Goal: Browse casually

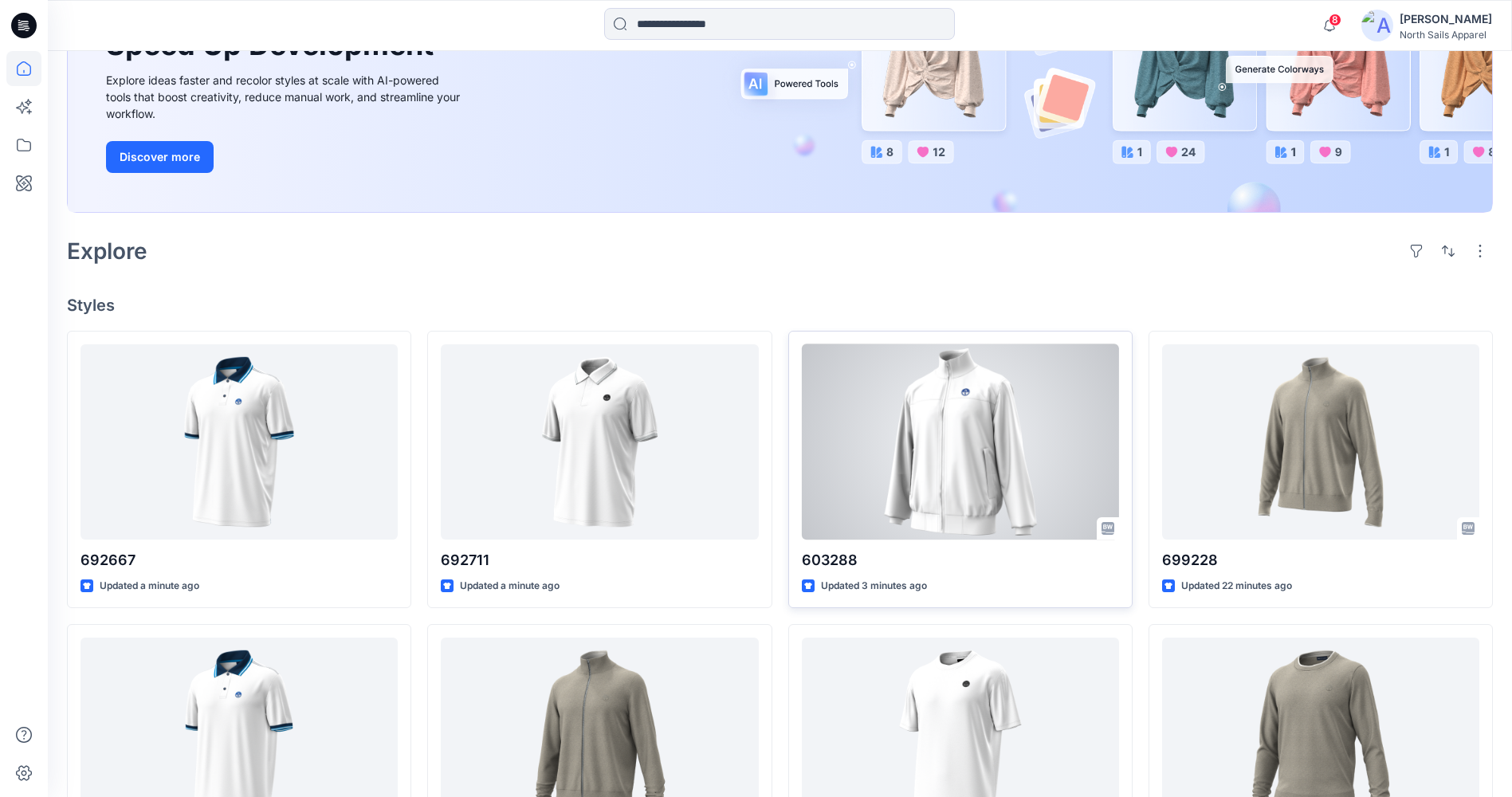
scroll to position [239, 0]
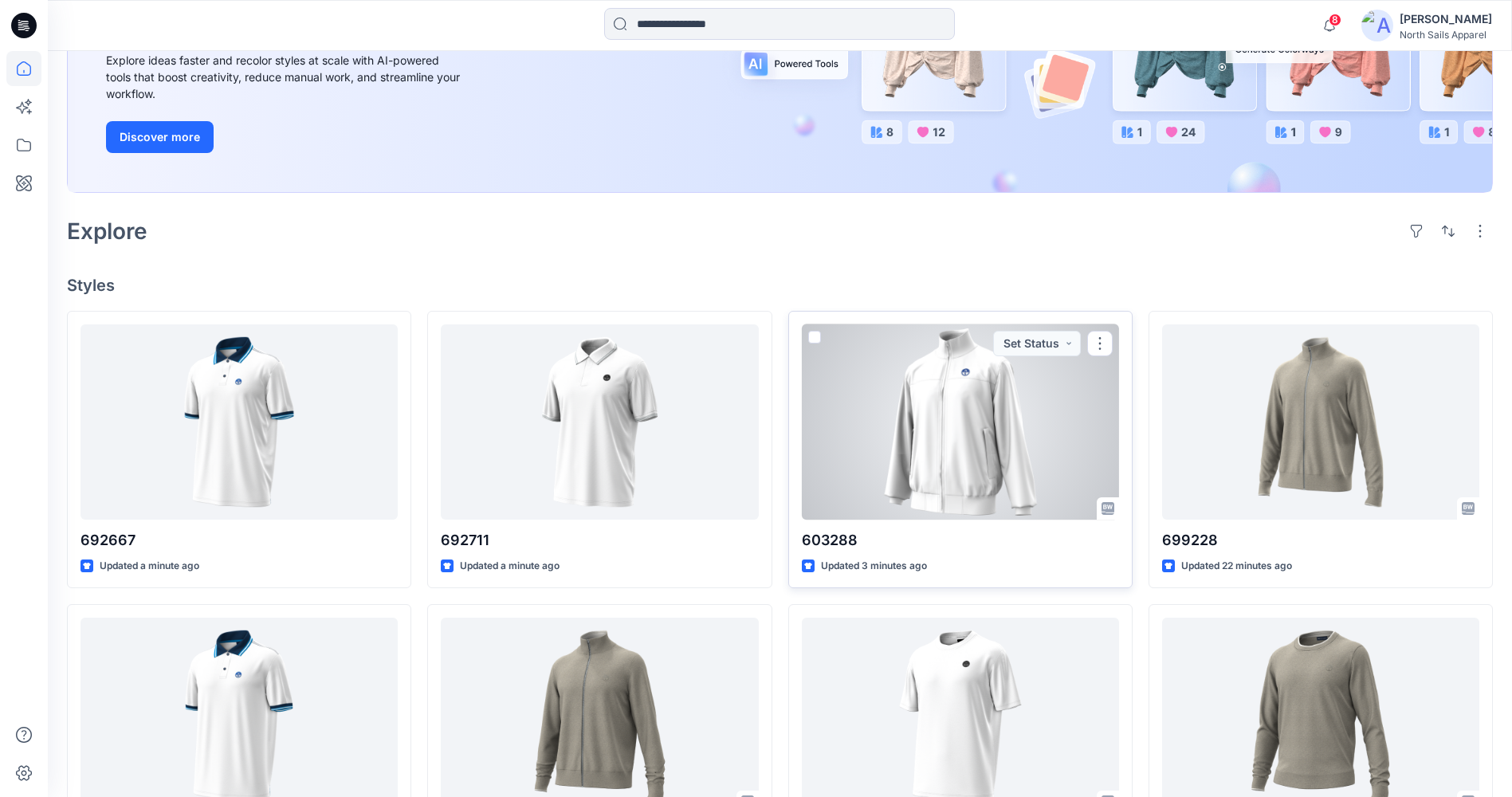
click at [980, 443] on div at bounding box center [960, 422] width 317 height 195
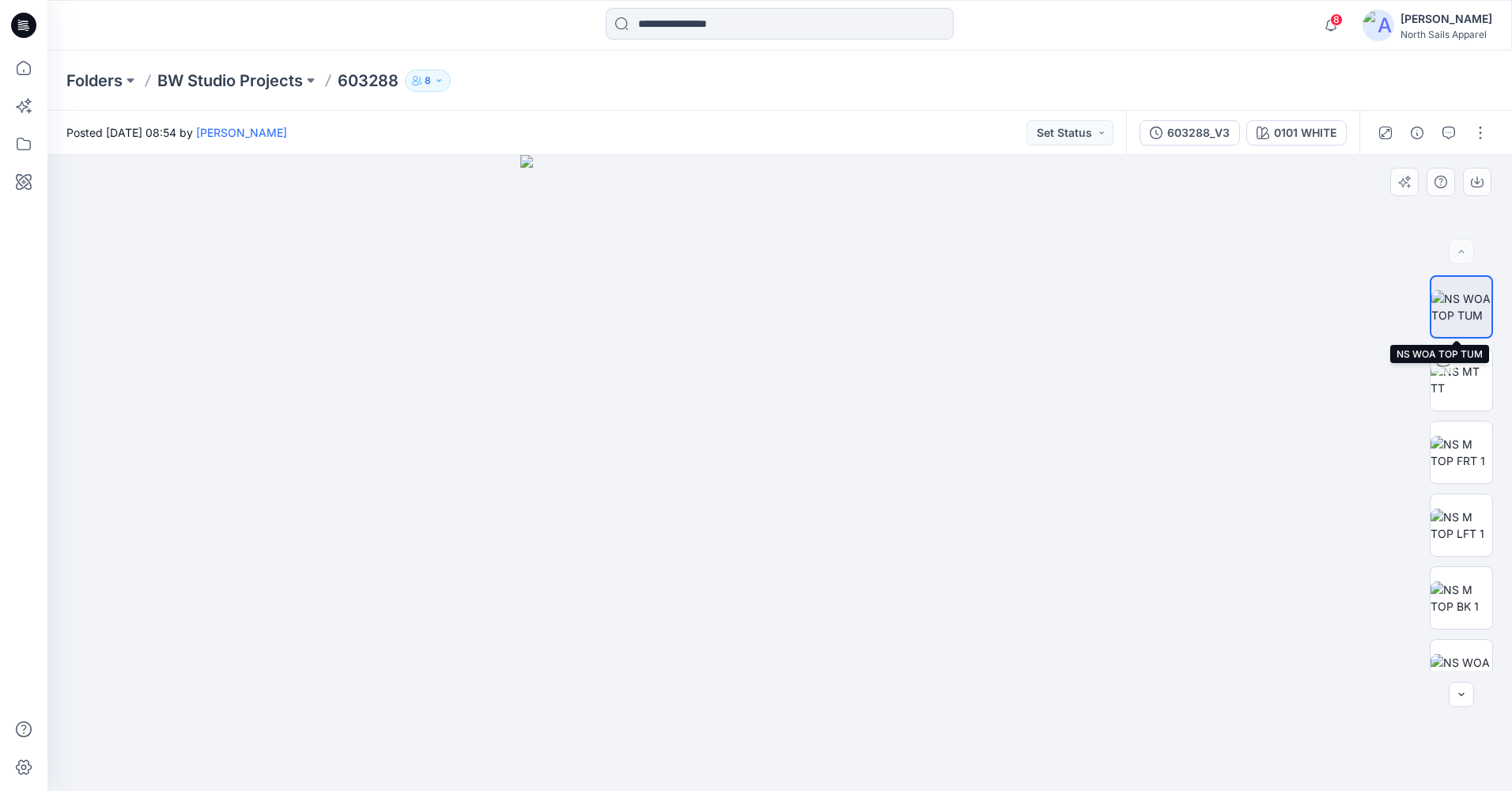
click at [1448, 307] on img at bounding box center [1462, 306] width 60 height 34
click at [1479, 177] on icon "button" at bounding box center [1477, 181] width 12 height 12
click at [1451, 441] on img at bounding box center [1462, 453] width 62 height 34
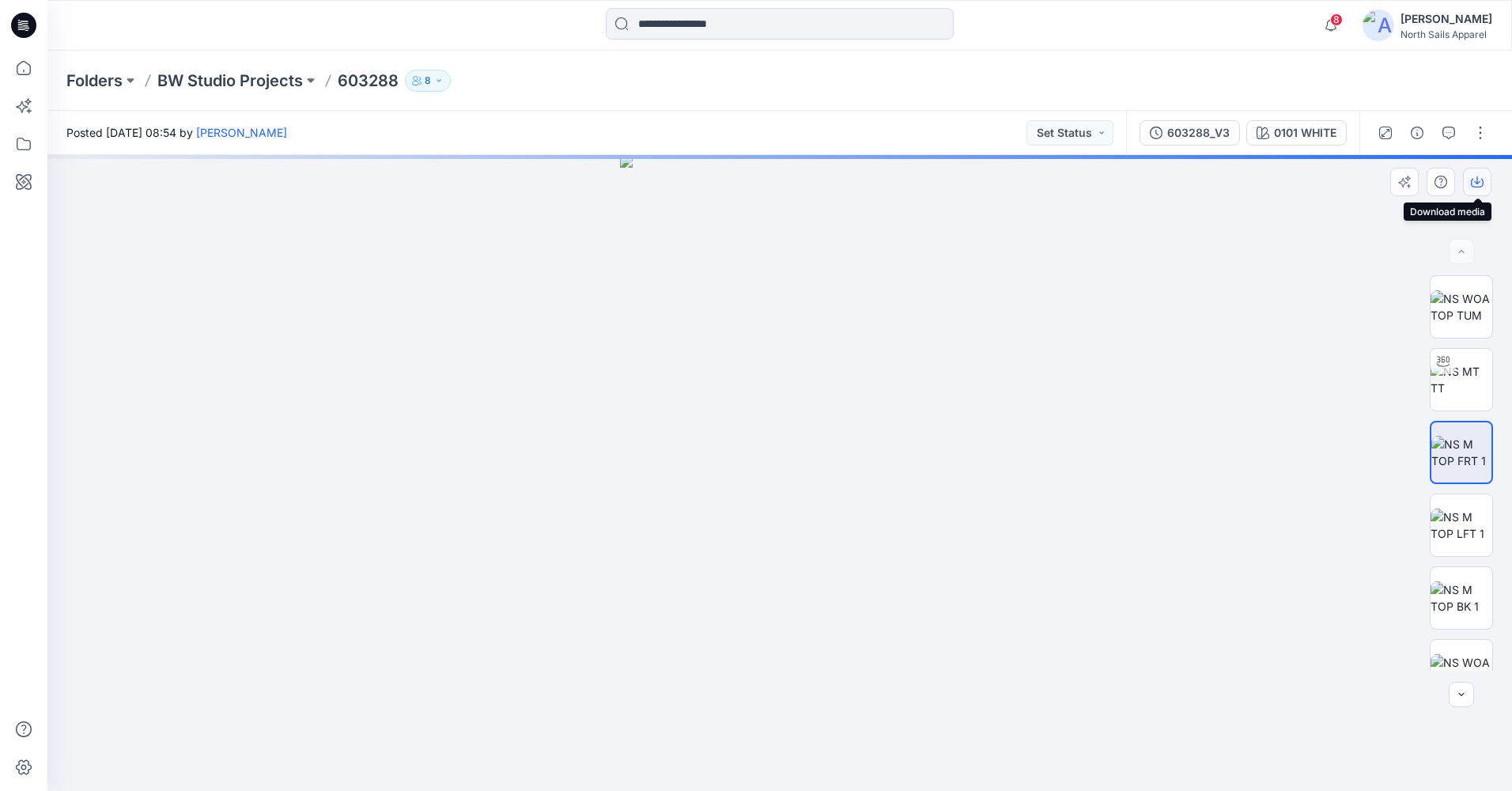
click at [1478, 187] on icon "button" at bounding box center [1477, 183] width 12 height 9
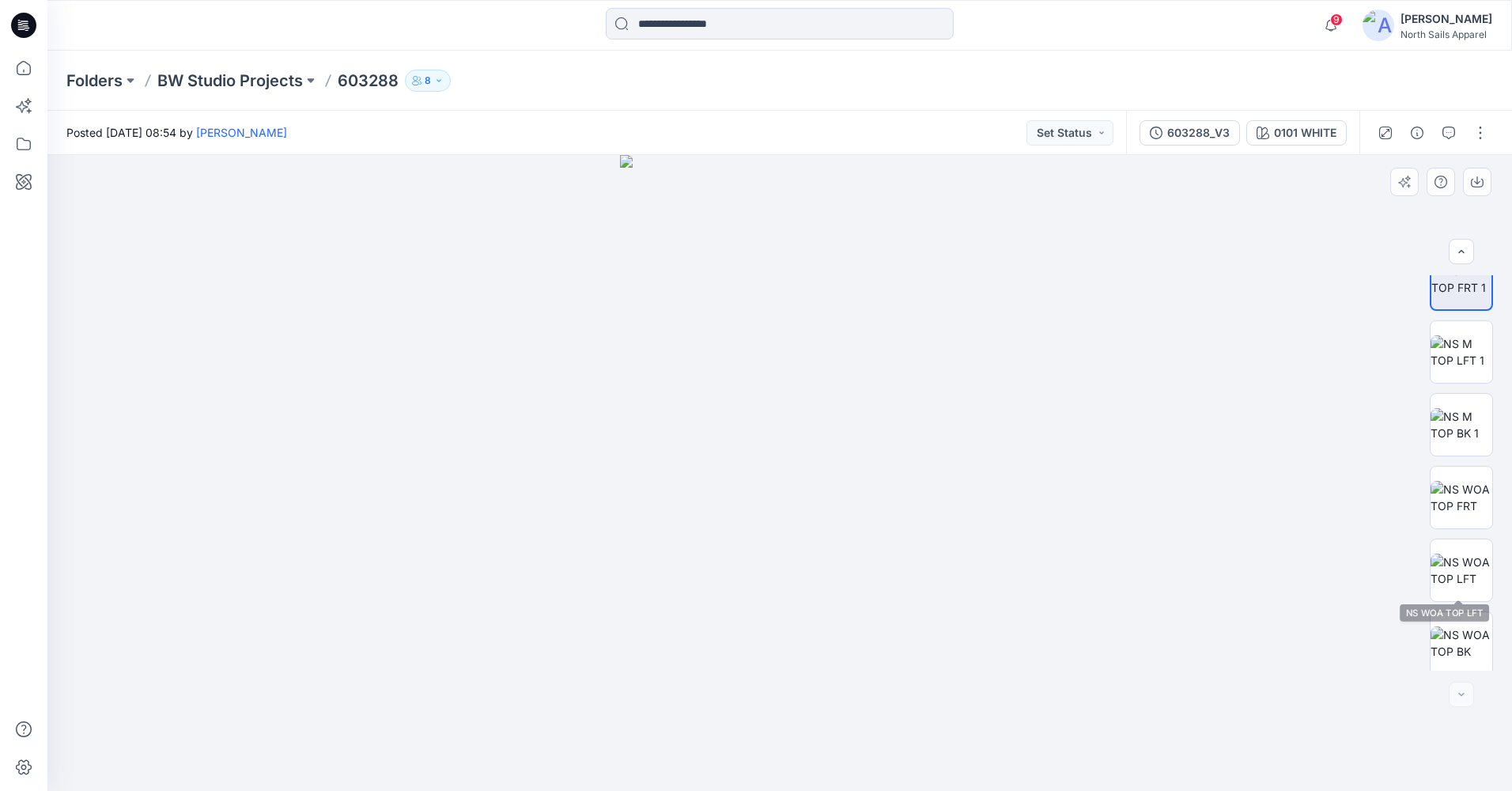
scroll to position [177, 0]
click at [1461, 644] on img at bounding box center [1462, 639] width 62 height 34
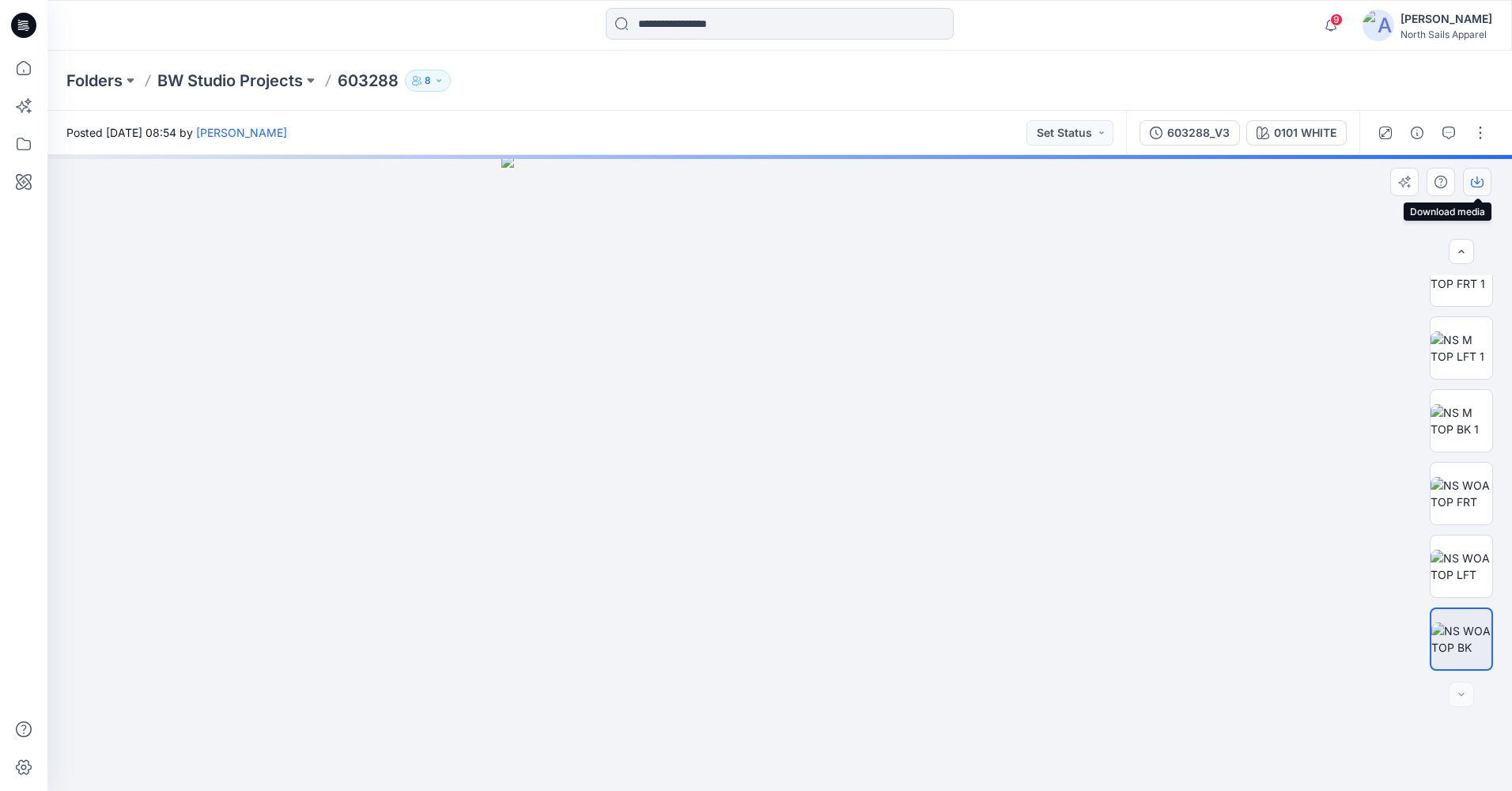
click at [1474, 181] on icon "button" at bounding box center [1477, 181] width 12 height 12
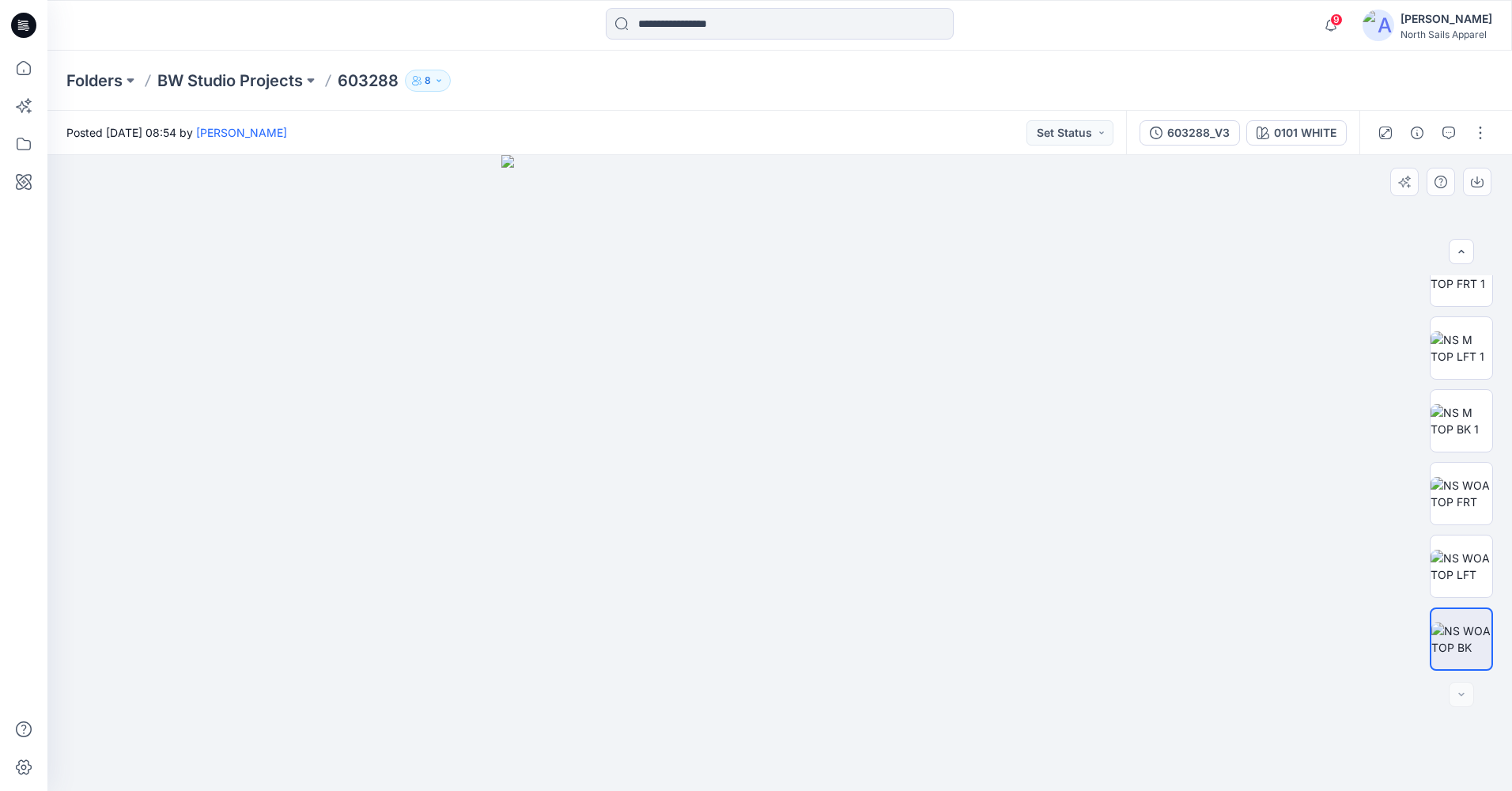
click at [1193, 388] on div at bounding box center [779, 473] width 1465 height 636
click at [1206, 138] on div "603288_V3" at bounding box center [1198, 132] width 62 height 17
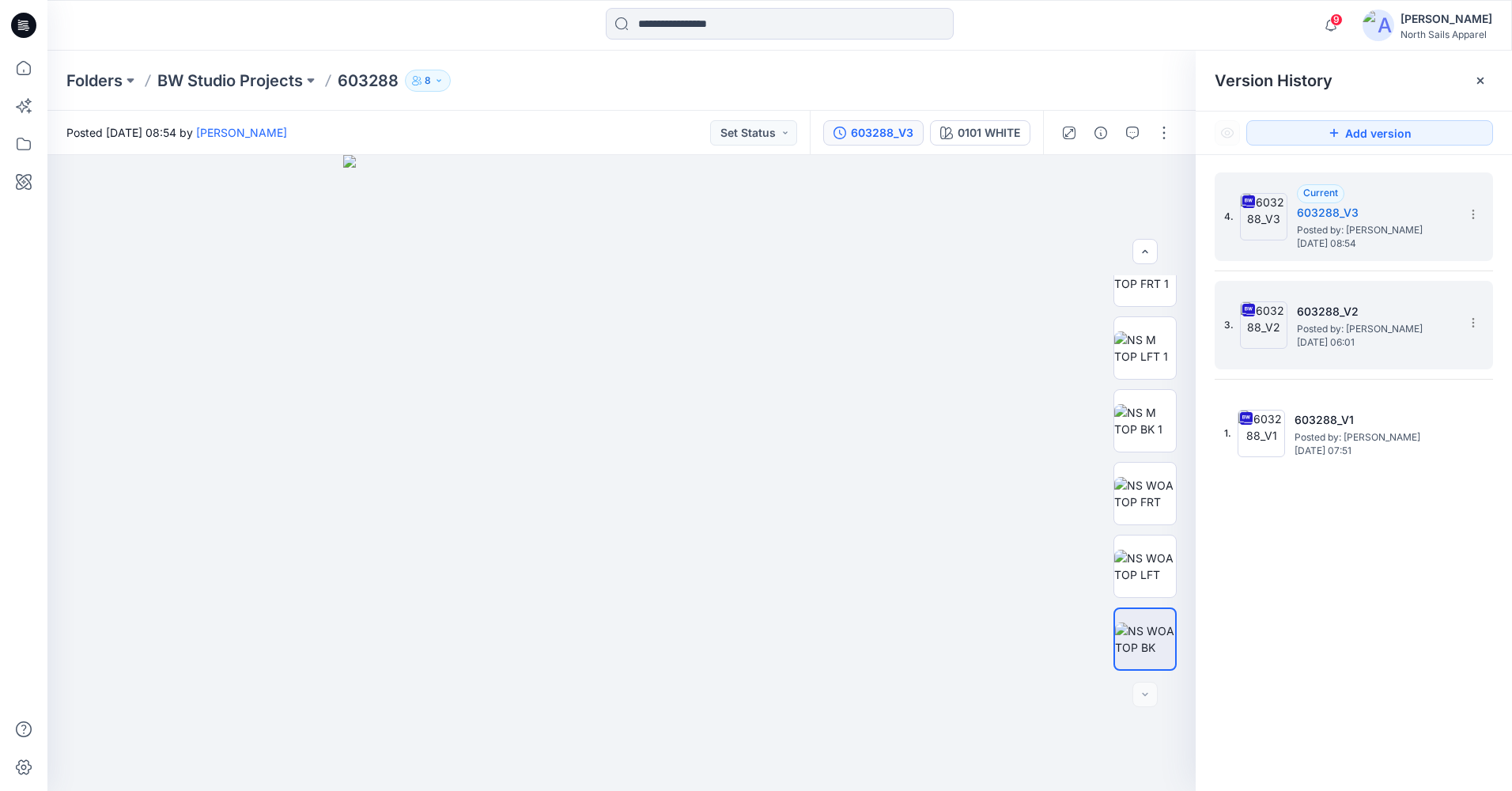
click at [1334, 308] on h5 "603288_V2" at bounding box center [1376, 311] width 158 height 19
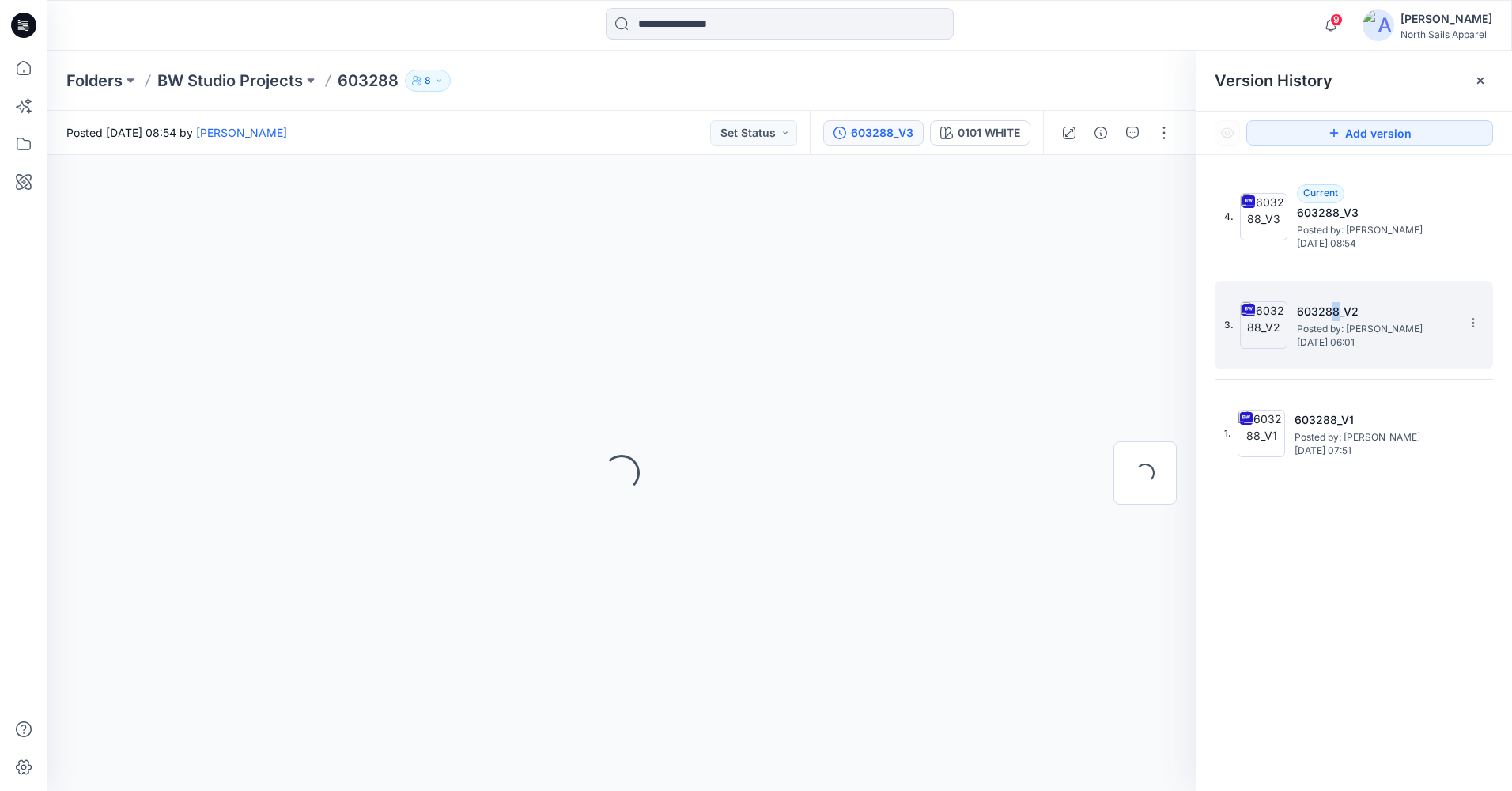
scroll to position [0, 0]
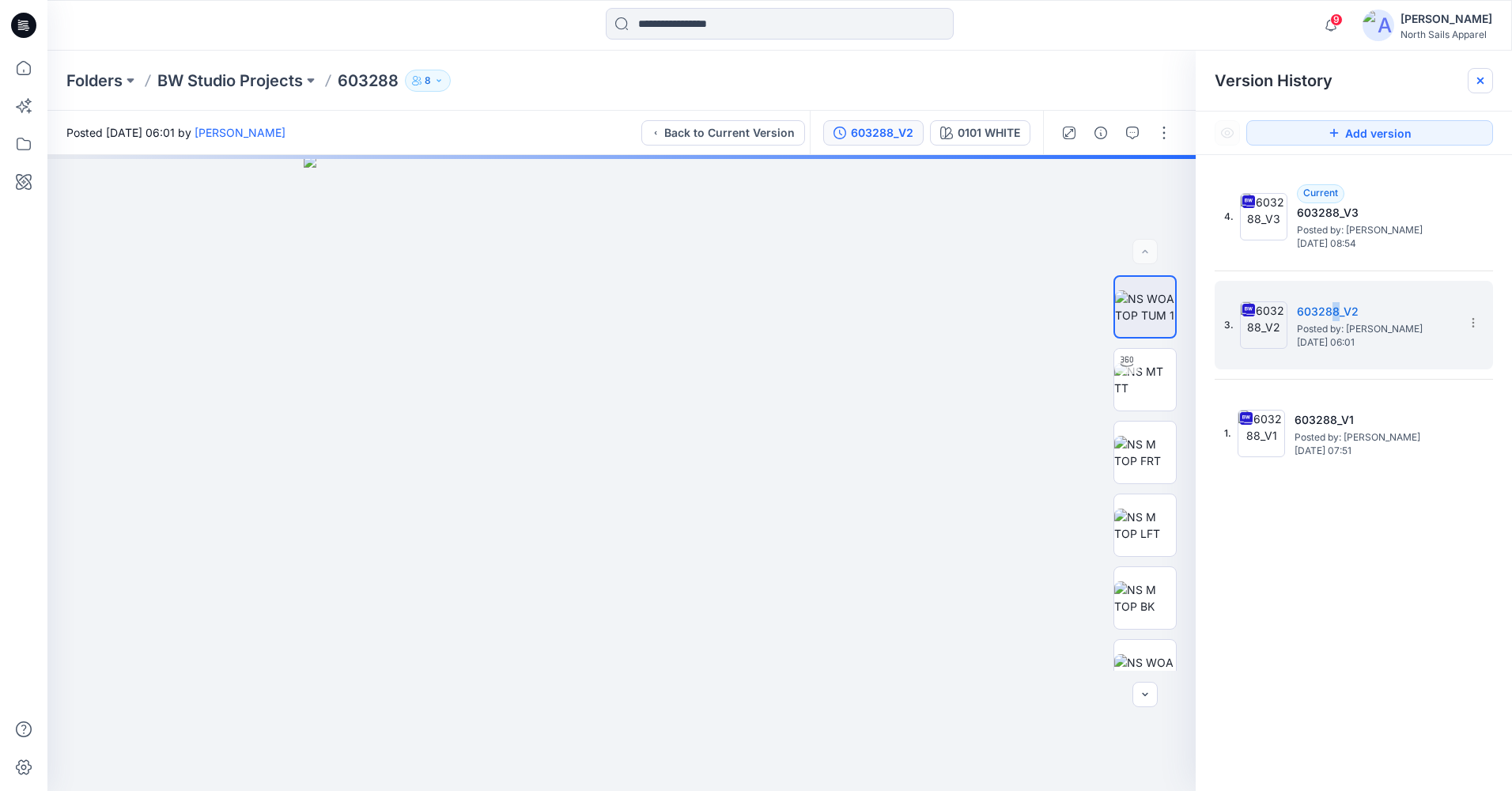
click at [1483, 83] on icon at bounding box center [1481, 81] width 7 height 7
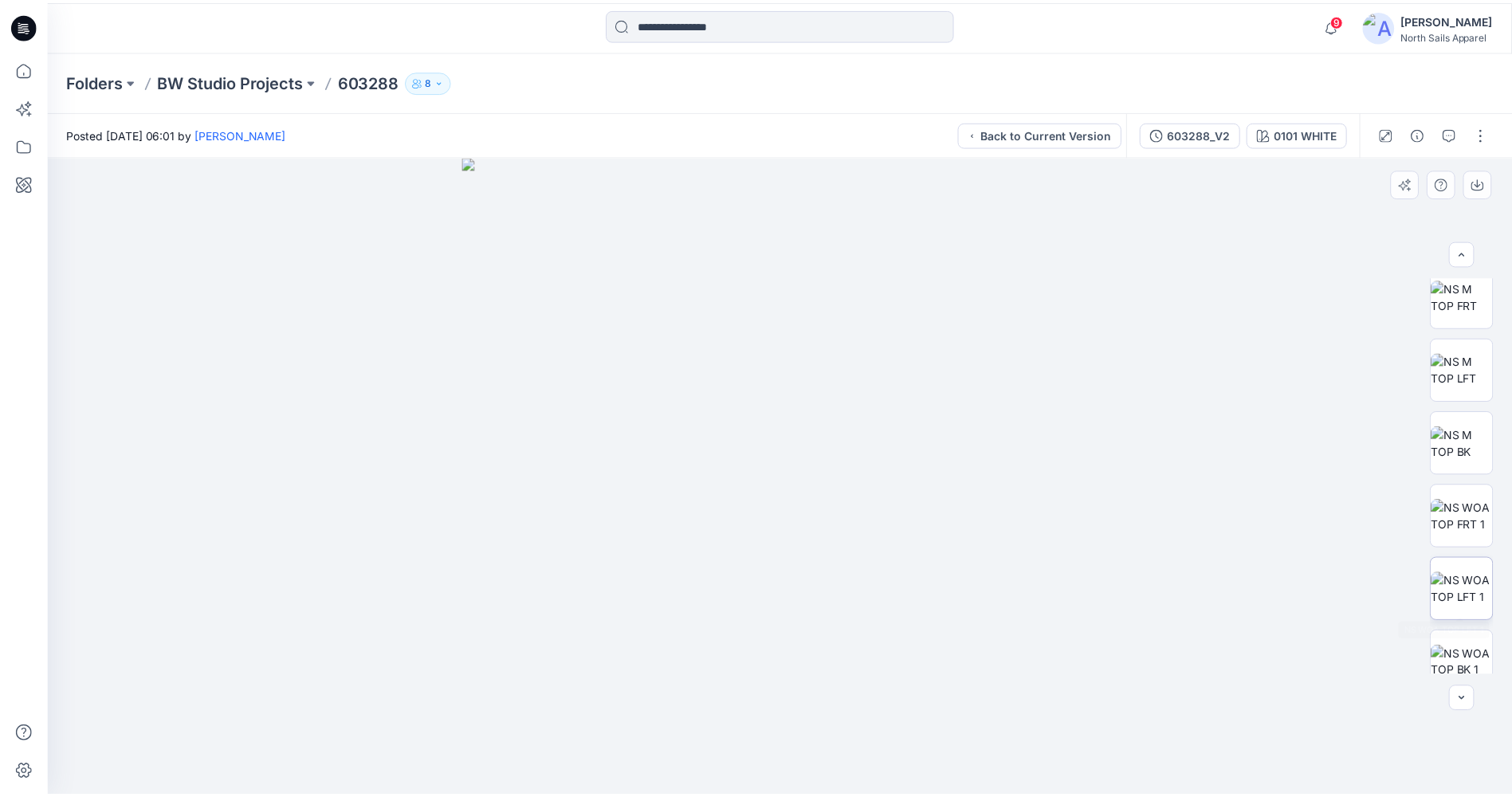
scroll to position [179, 0]
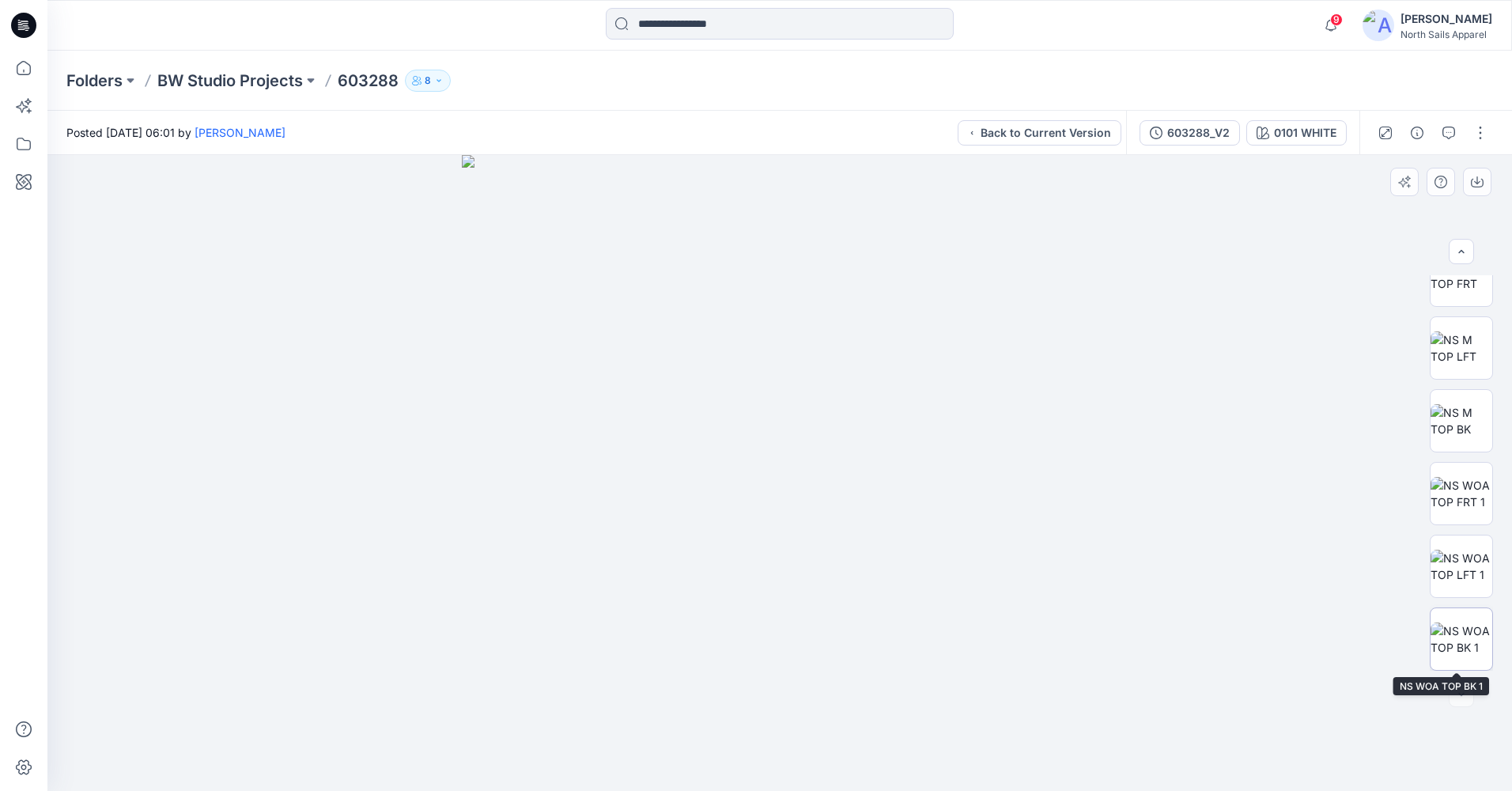
click at [1471, 635] on img at bounding box center [1462, 639] width 62 height 34
click at [1483, 186] on icon "button" at bounding box center [1477, 183] width 12 height 9
click at [25, 28] on icon at bounding box center [26, 28] width 6 height 1
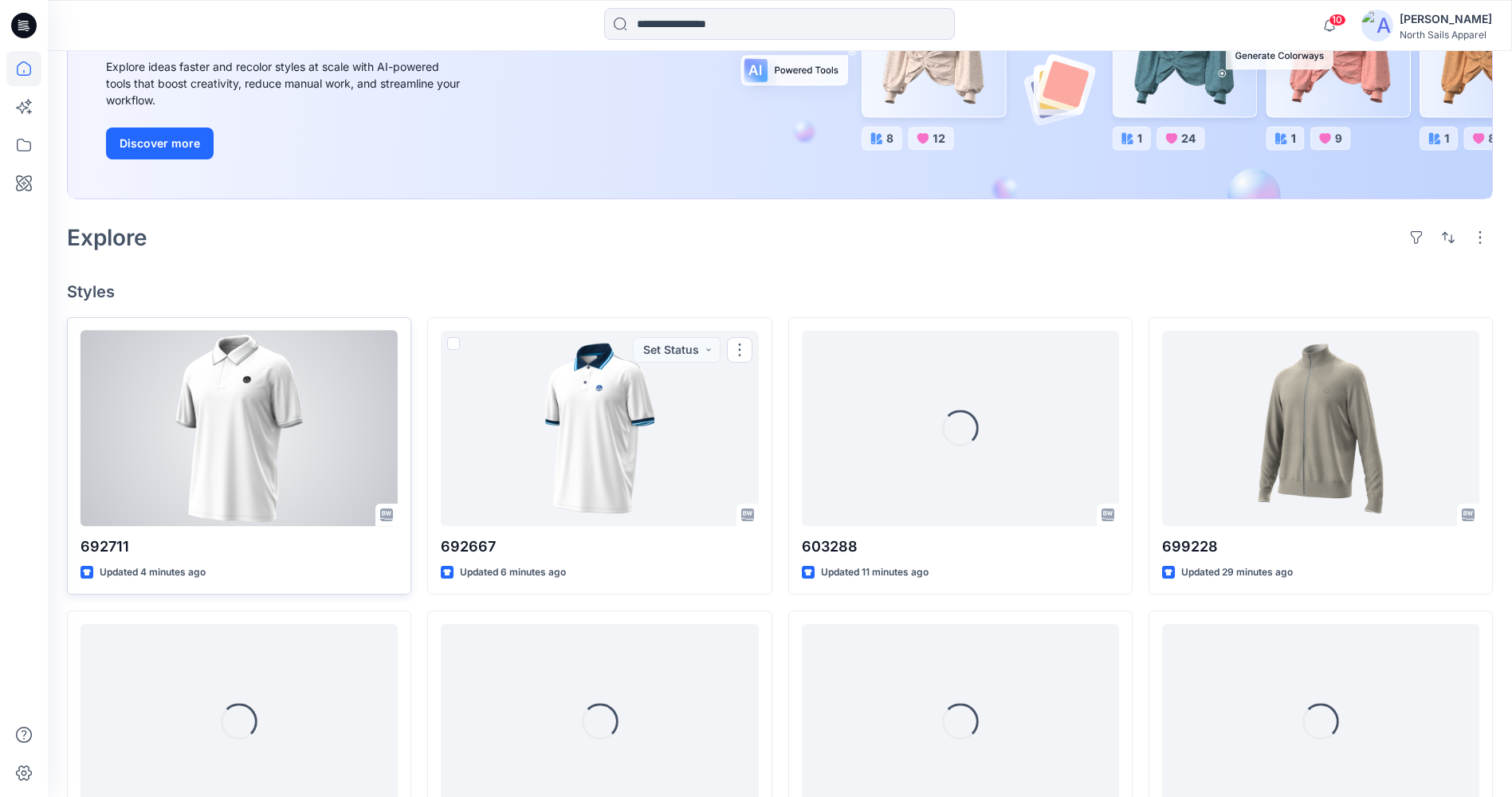
scroll to position [239, 0]
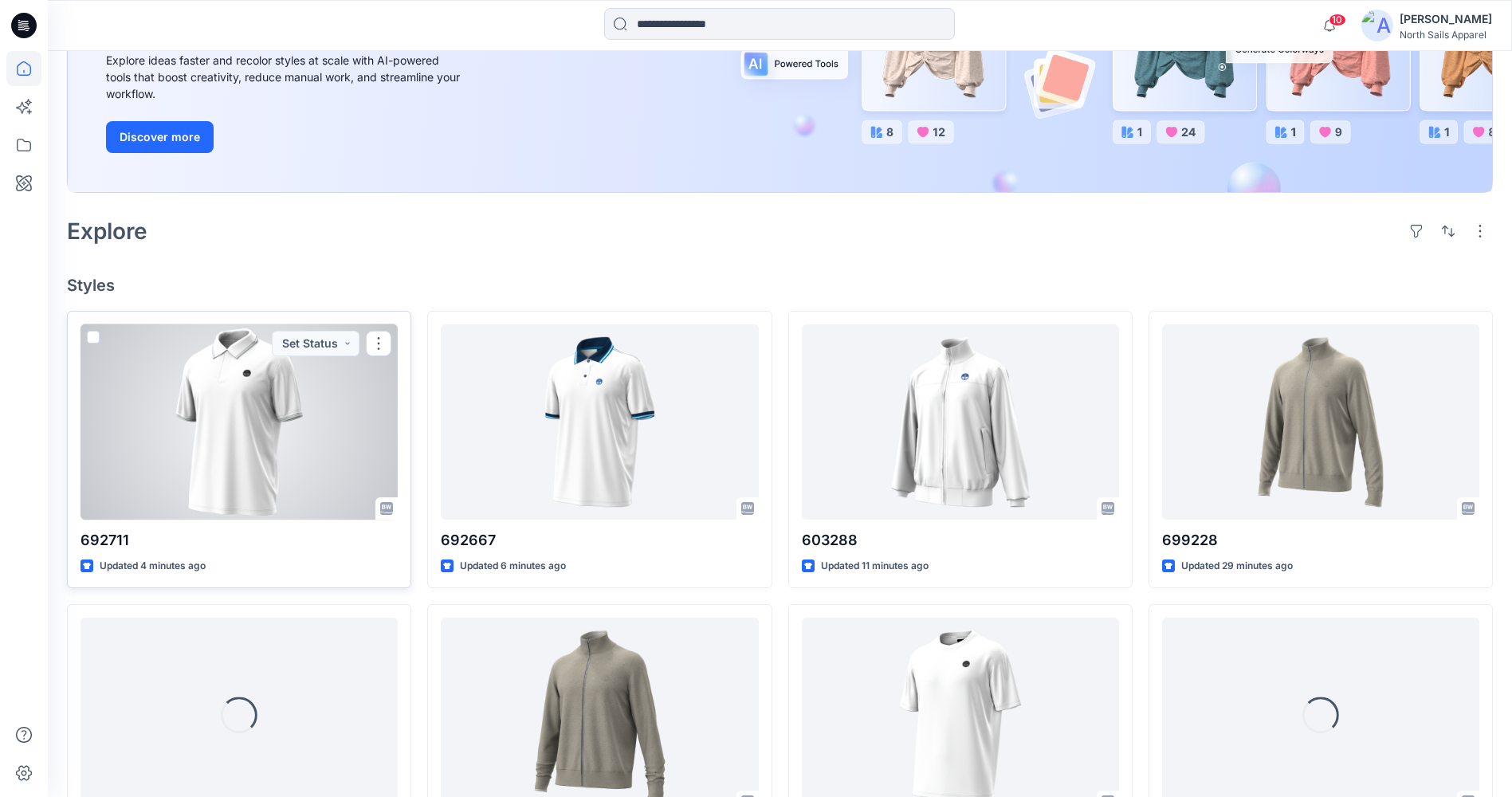
click at [219, 495] on div at bounding box center [239, 422] width 317 height 195
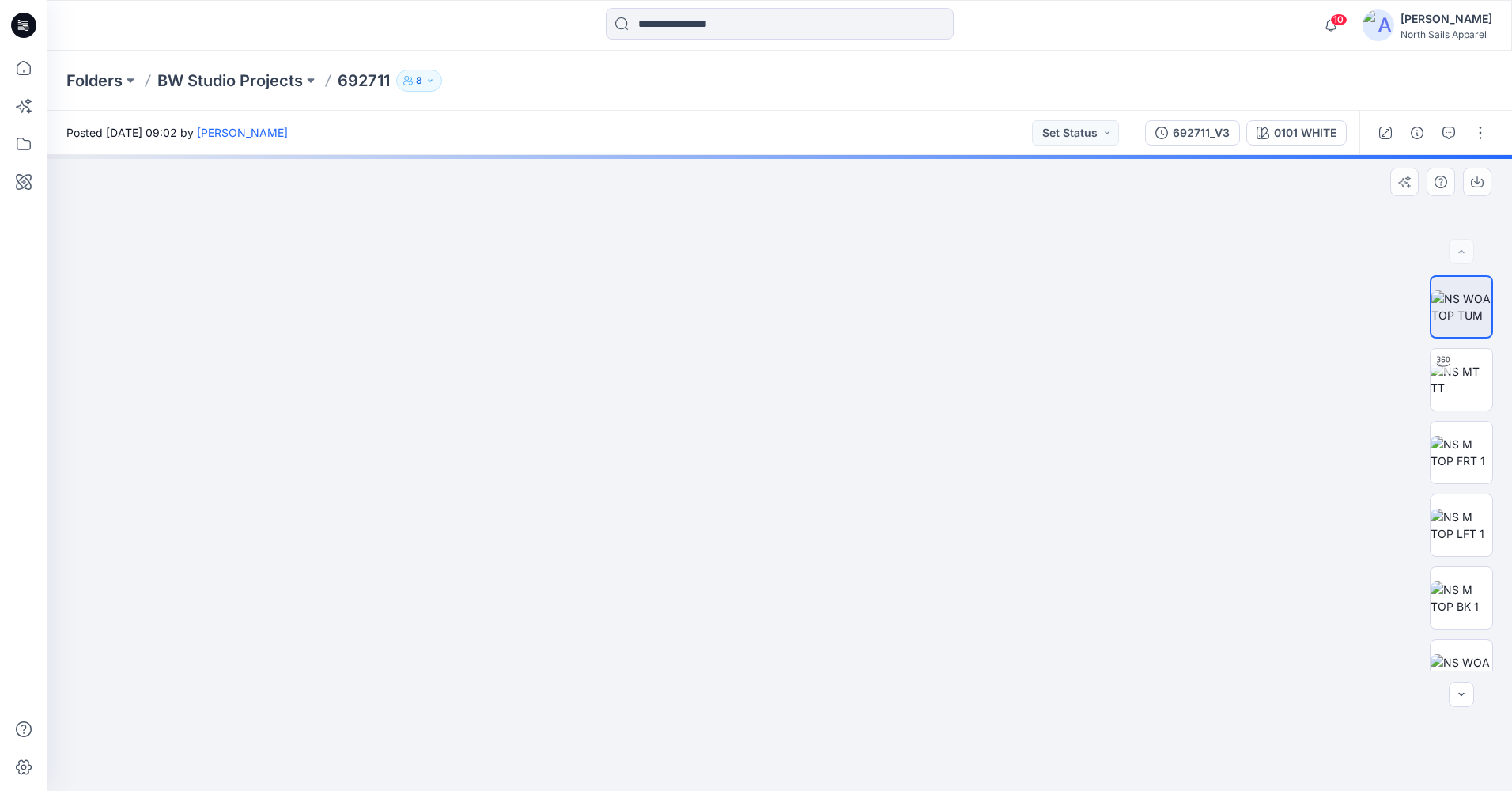
drag, startPoint x: 738, startPoint y: 228, endPoint x: 720, endPoint y: 619, distance: 391.4
click at [733, 636] on img at bounding box center [774, 293] width 1489 height 996
drag, startPoint x: 787, startPoint y: 655, endPoint x: 837, endPoint y: 760, distance: 116.3
click at [832, 753] on img at bounding box center [774, 297] width 1489 height 989
drag, startPoint x: 738, startPoint y: 420, endPoint x: 754, endPoint y: 479, distance: 61.1
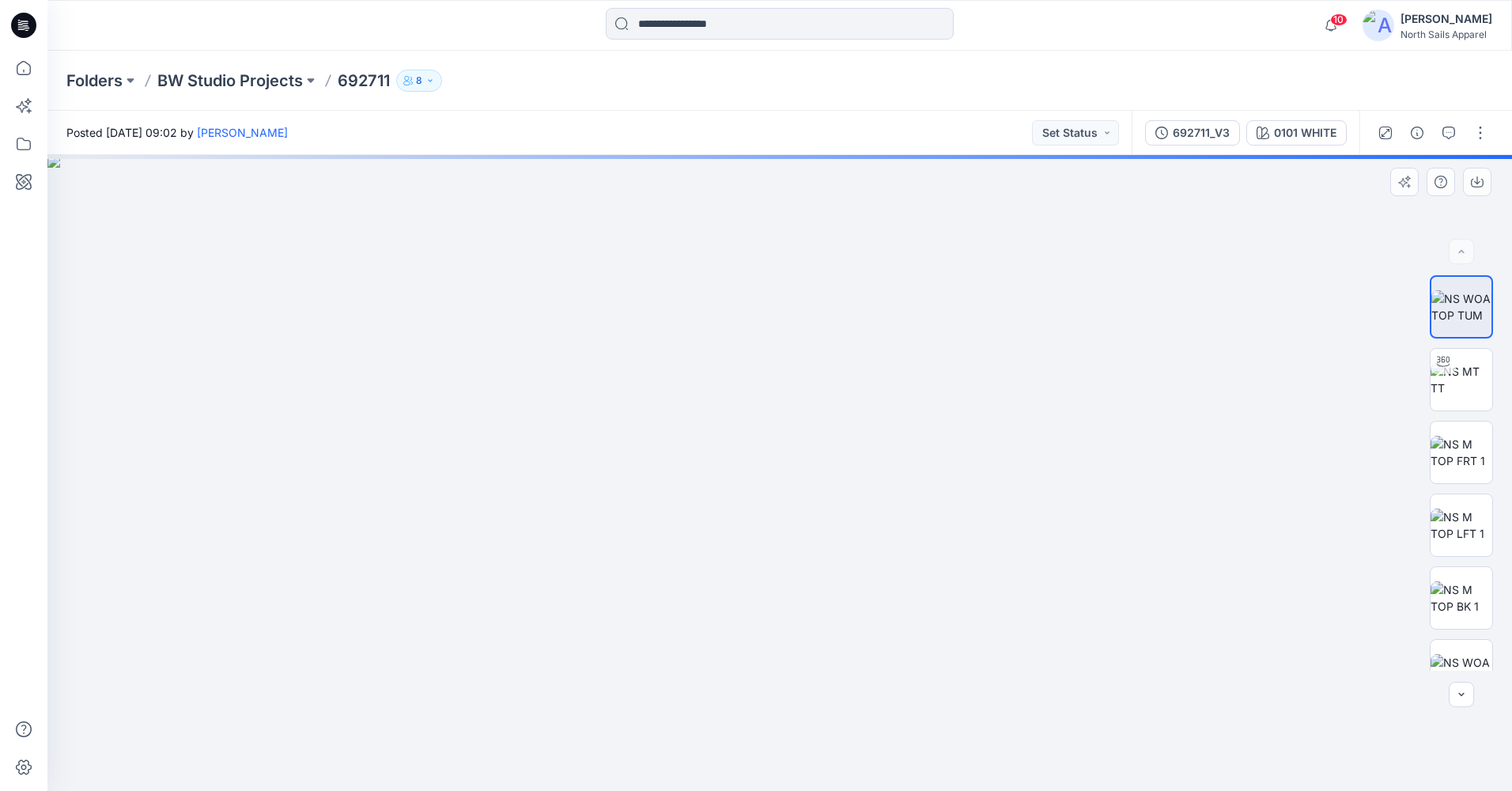
click at [754, 479] on img at bounding box center [792, 473] width 1489 height 636
click at [29, 28] on icon at bounding box center [26, 28] width 6 height 1
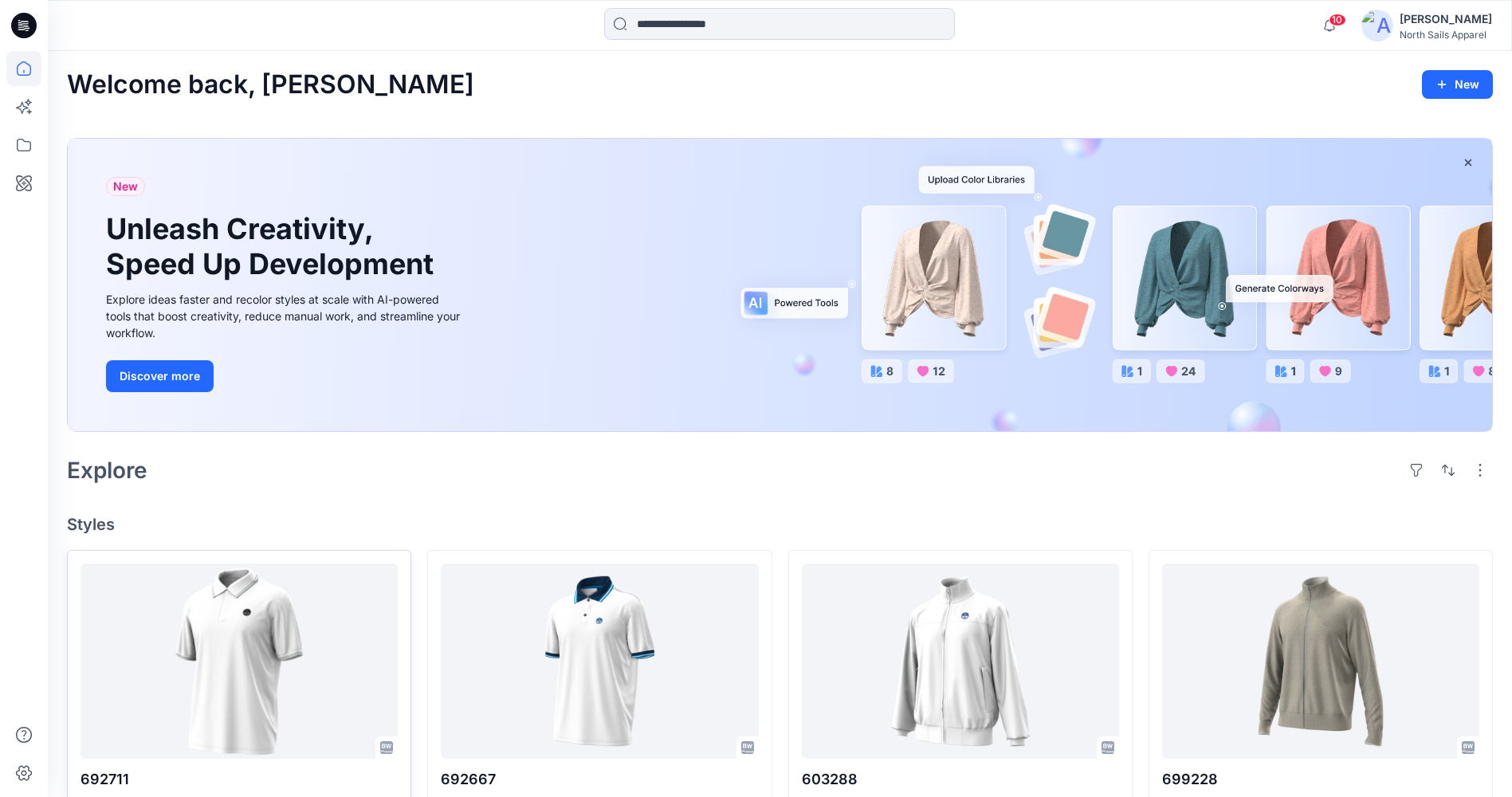
scroll to position [319, 0]
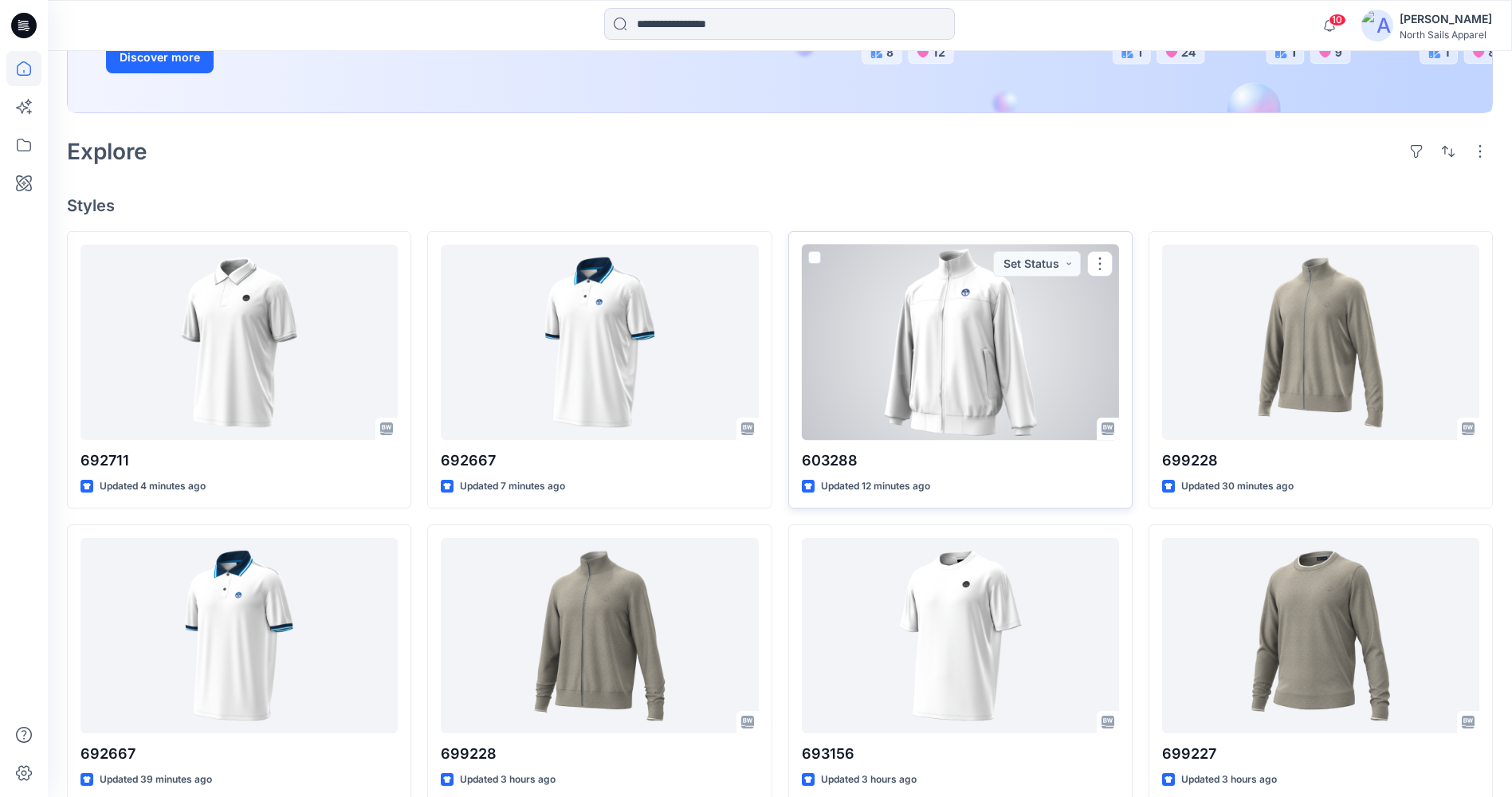
click at [965, 361] on div at bounding box center [960, 342] width 317 height 195
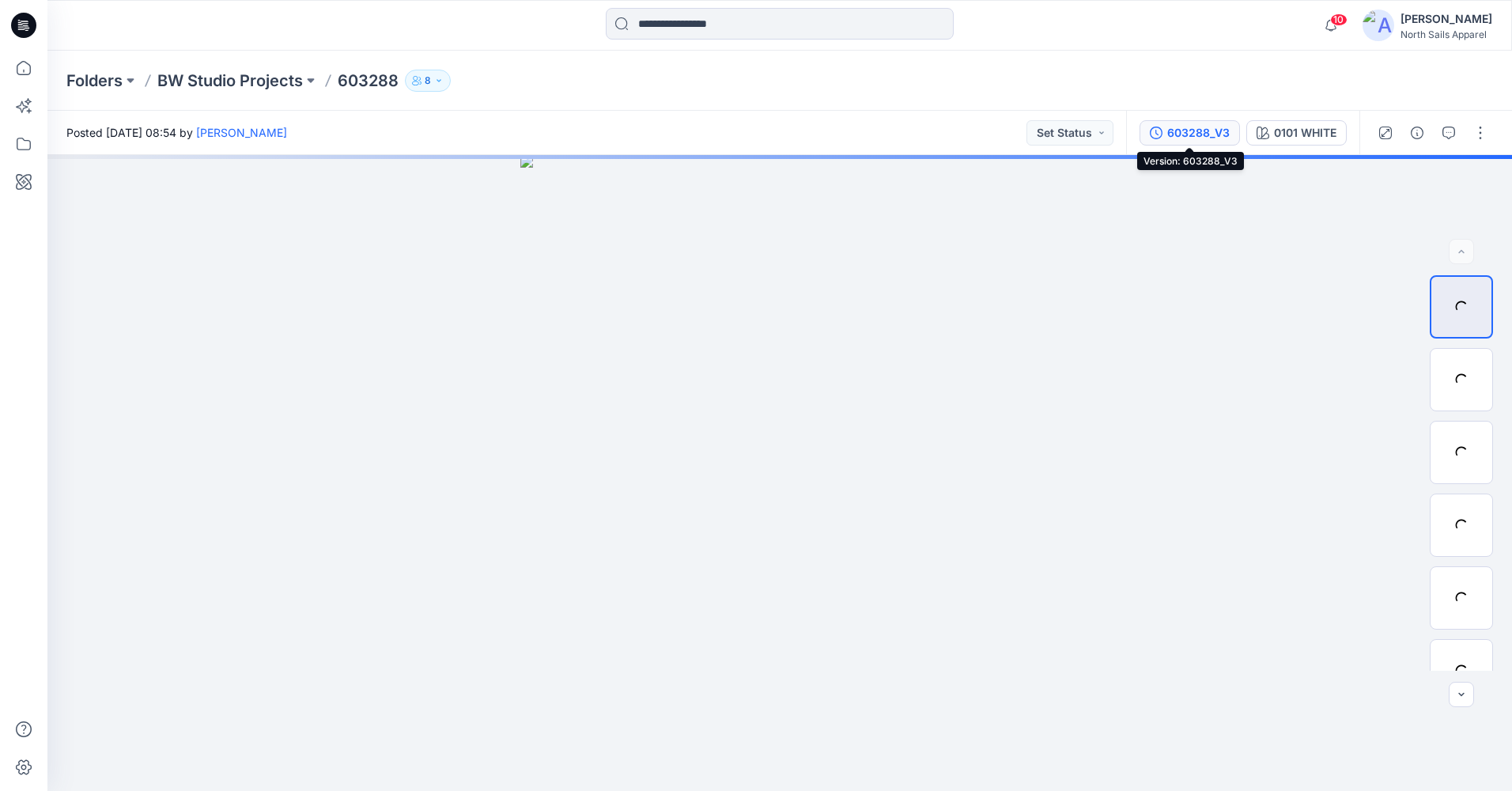
click at [1214, 128] on div "603288_V3" at bounding box center [1198, 132] width 62 height 17
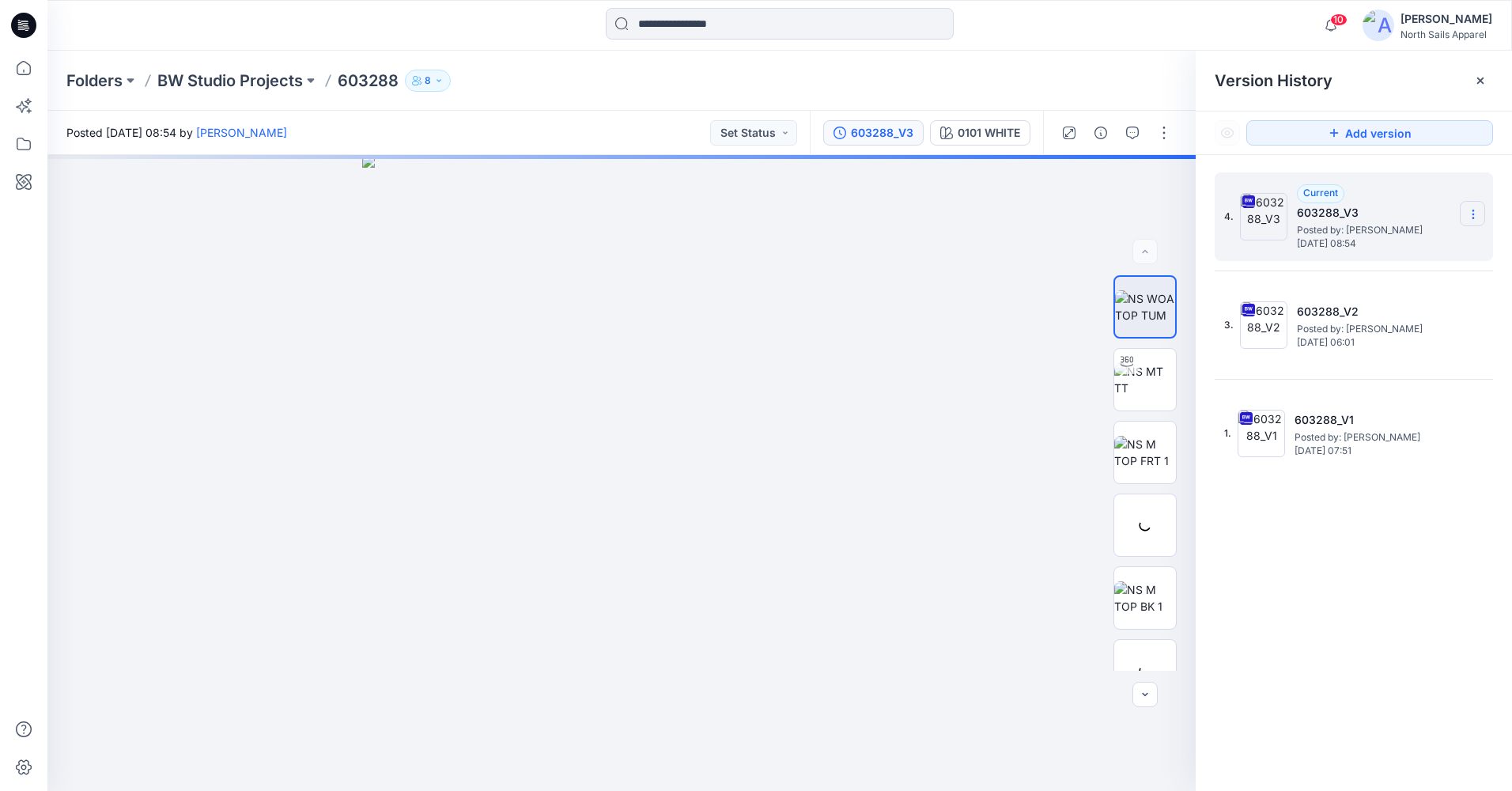
click at [1477, 214] on icon at bounding box center [1473, 214] width 12 height 12
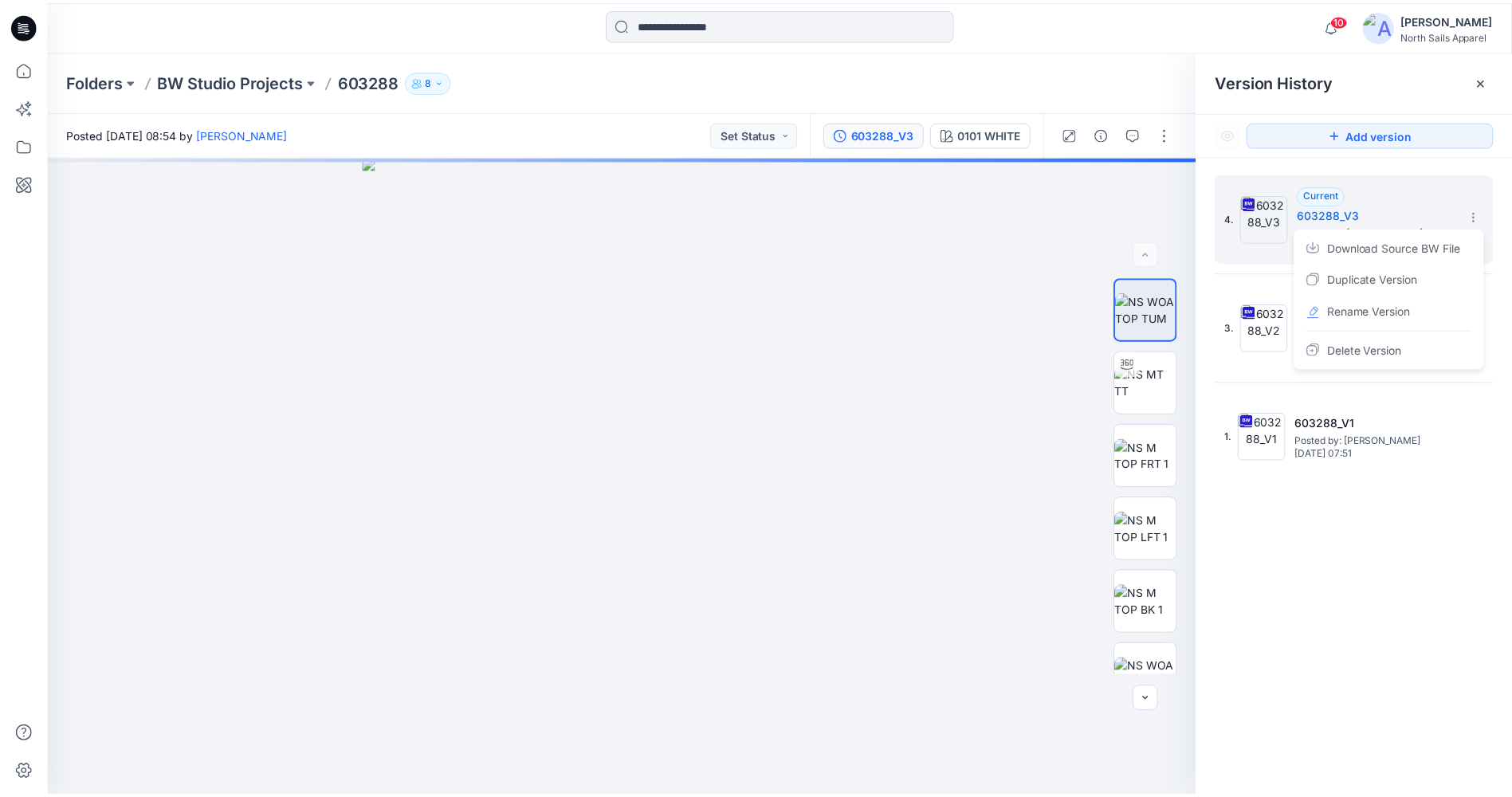
scroll to position [319, 0]
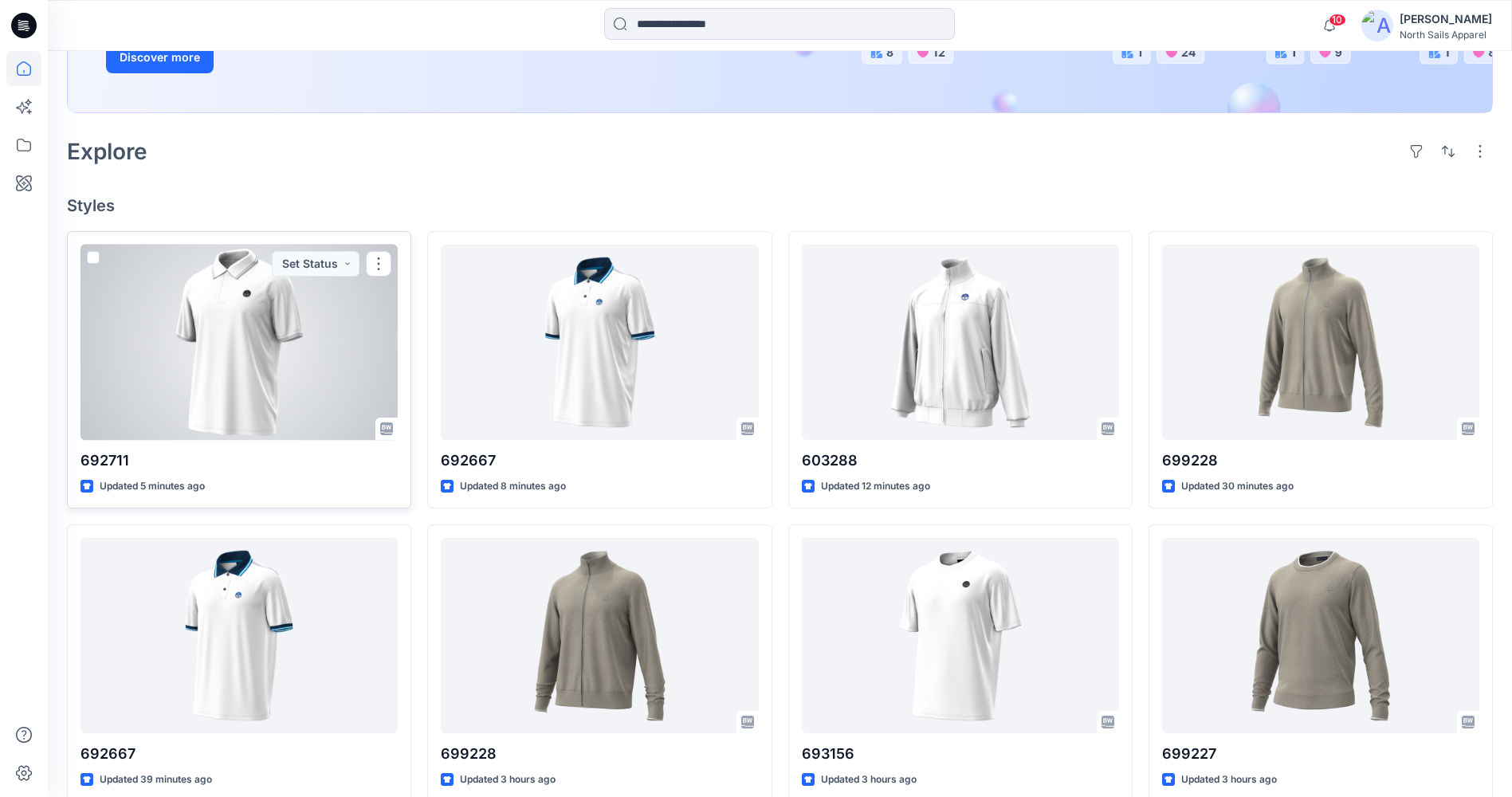
click at [249, 398] on div at bounding box center [239, 342] width 317 height 195
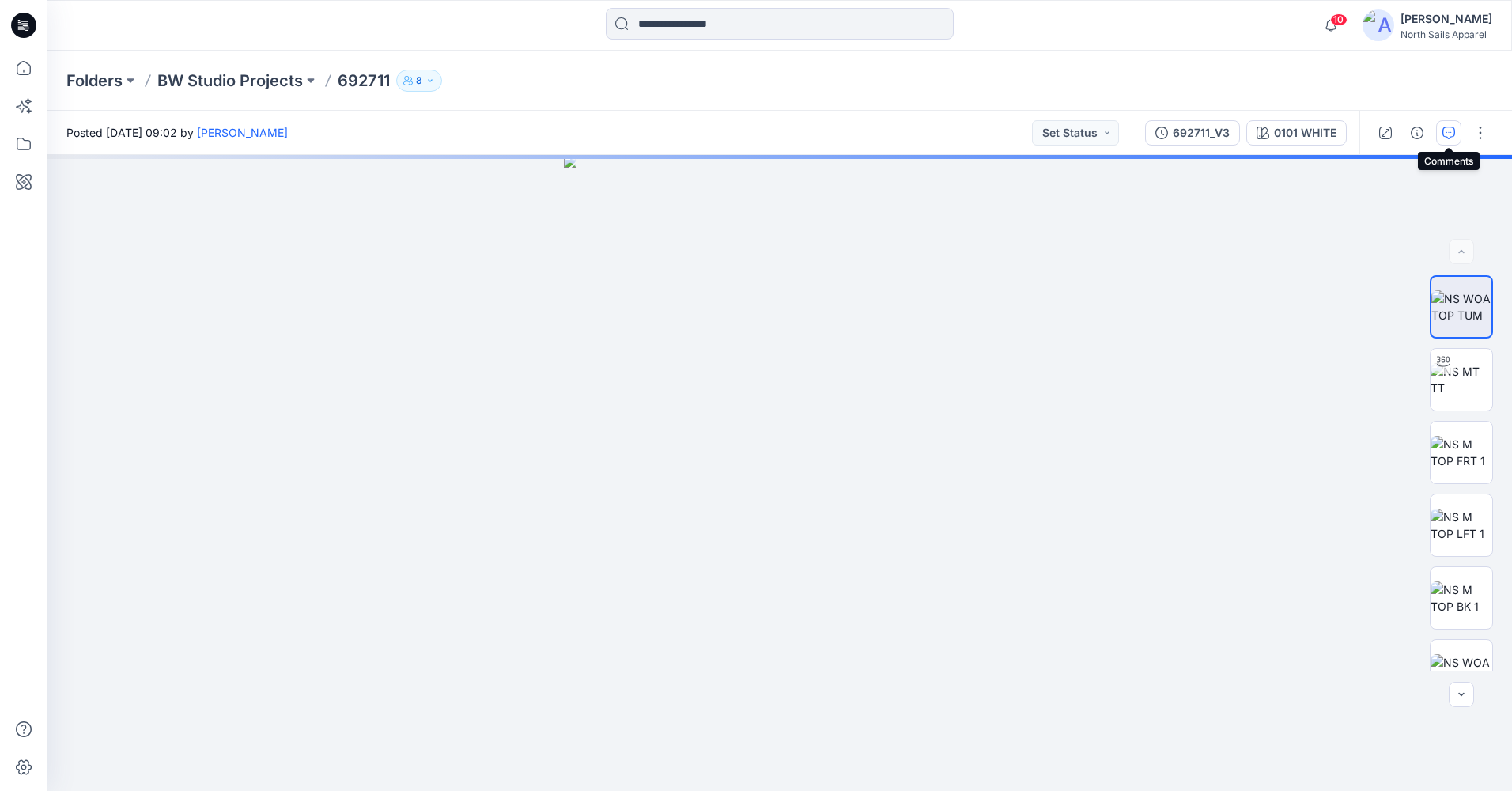
click at [1459, 138] on button "button" at bounding box center [1448, 132] width 25 height 25
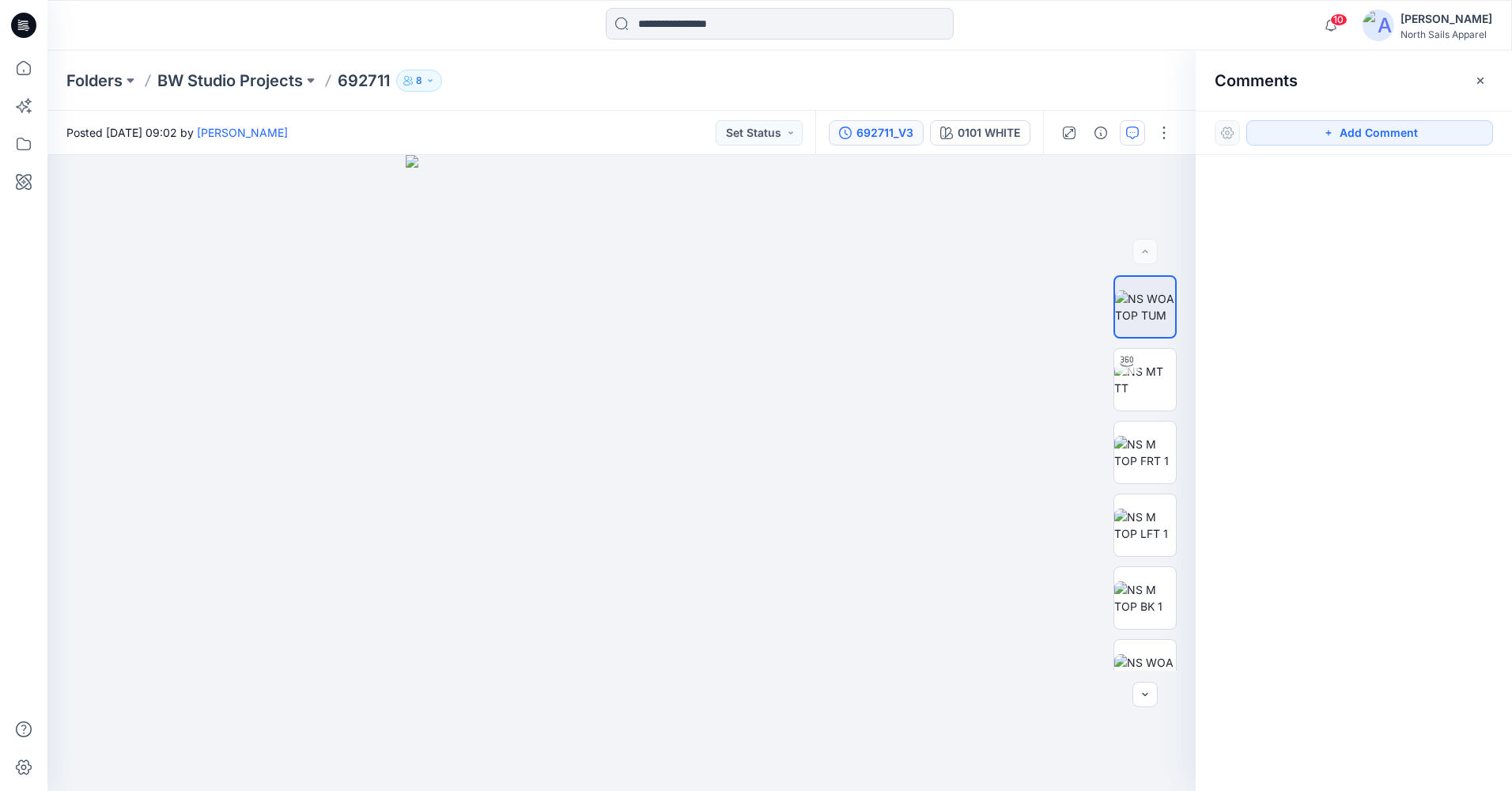
click at [890, 135] on div "692711_V3" at bounding box center [885, 132] width 57 height 17
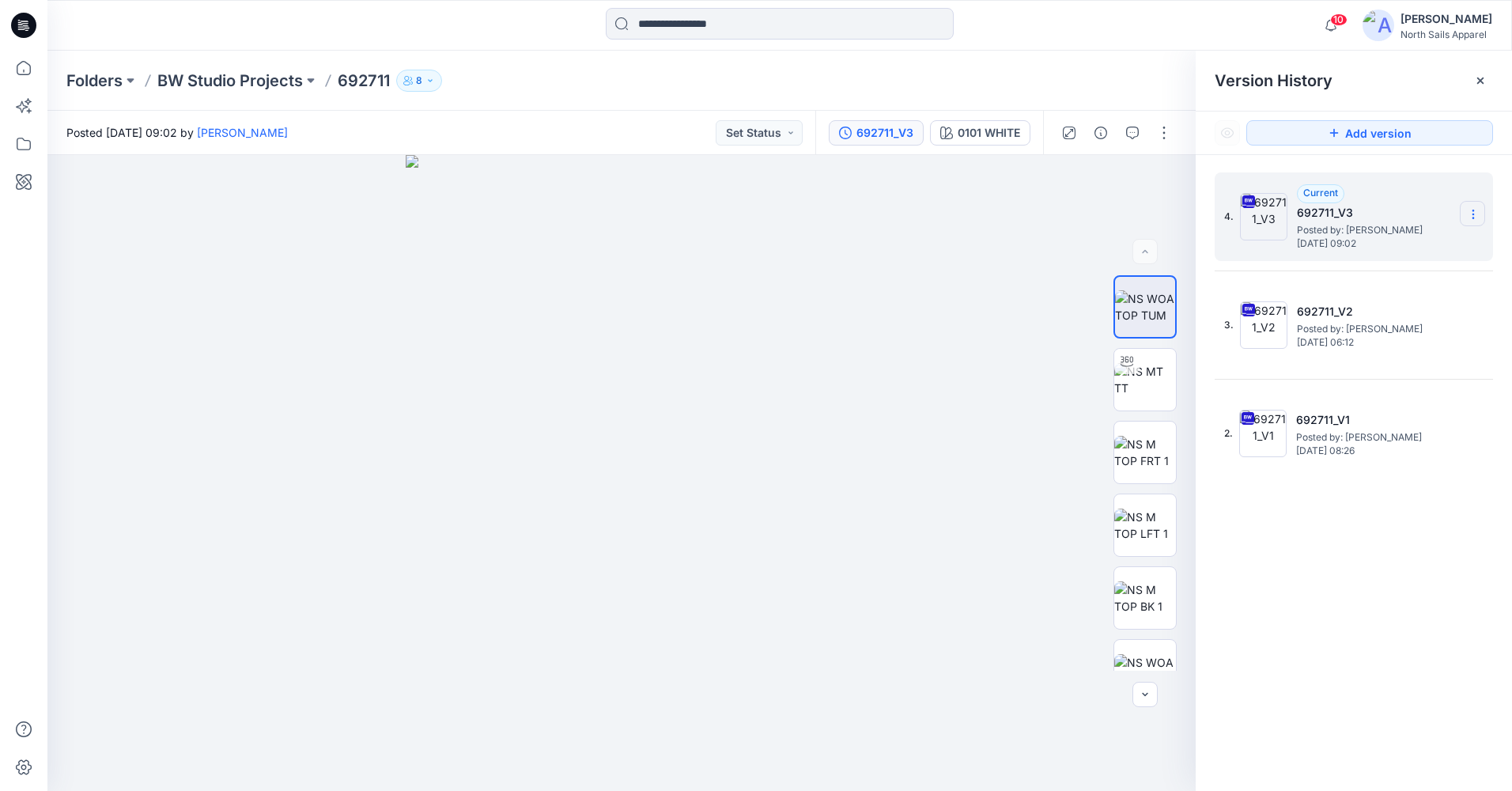
click at [1474, 212] on icon at bounding box center [1473, 211] width 1 height 1
drag, startPoint x: 932, startPoint y: 283, endPoint x: 943, endPoint y: 308, distance: 27.3
click at [932, 287] on div at bounding box center [622, 473] width 1148 height 636
